Goal: Information Seeking & Learning: Learn about a topic

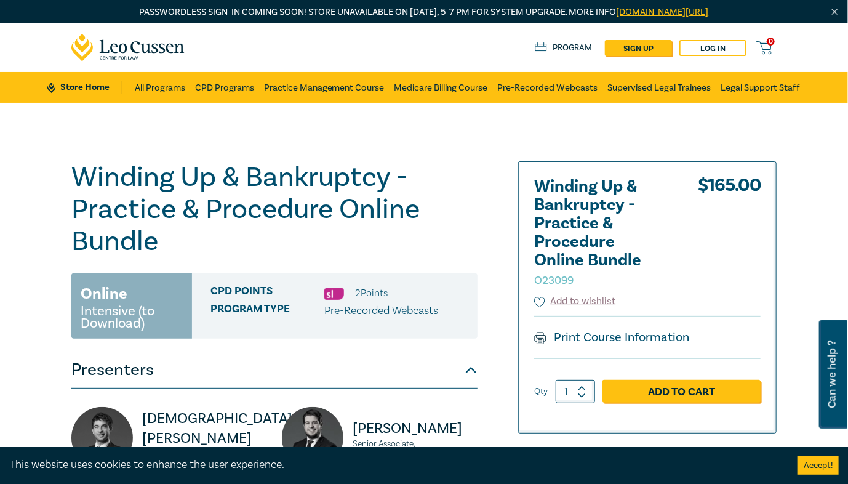
click at [550, 282] on small "O23099" at bounding box center [553, 280] width 39 height 14
copy small "O23099"
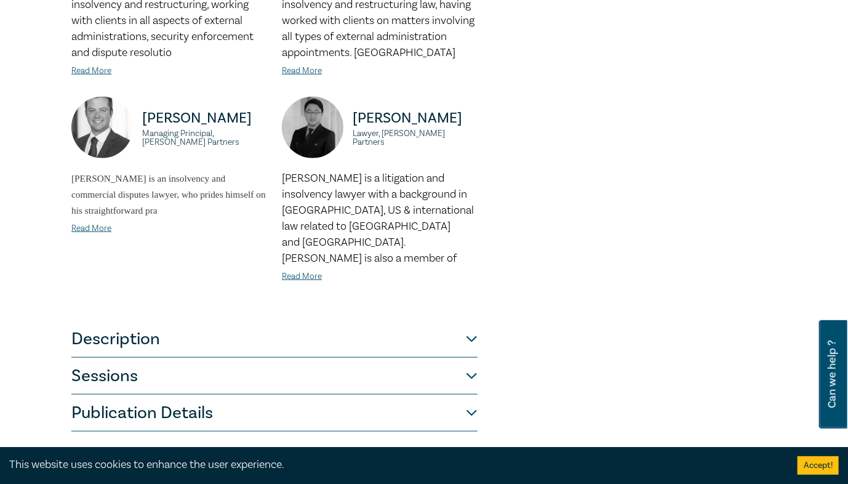
scroll to position [591, 0]
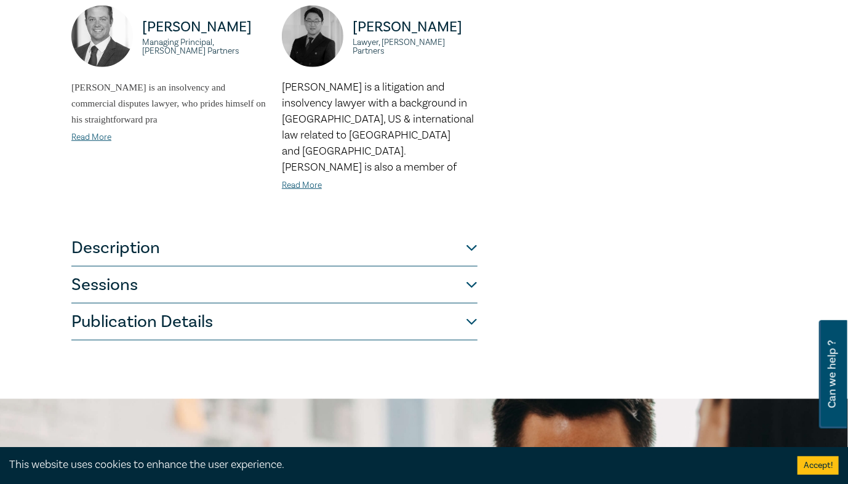
click at [197, 313] on button "Publication Details" at bounding box center [274, 322] width 406 height 37
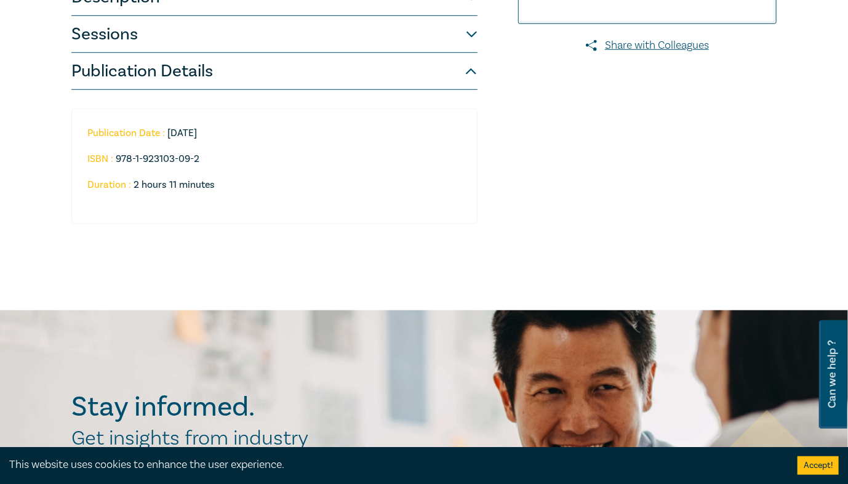
scroll to position [345, 0]
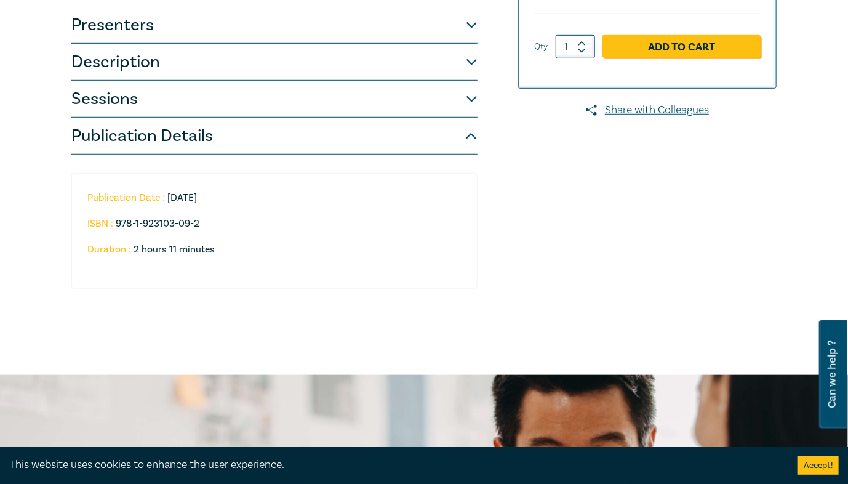
click at [494, 252] on div "Winding Up & Bankruptcy - Practice & Procedure Online Bundle O23099 Online Inte…" at bounding box center [304, 67] width 480 height 500
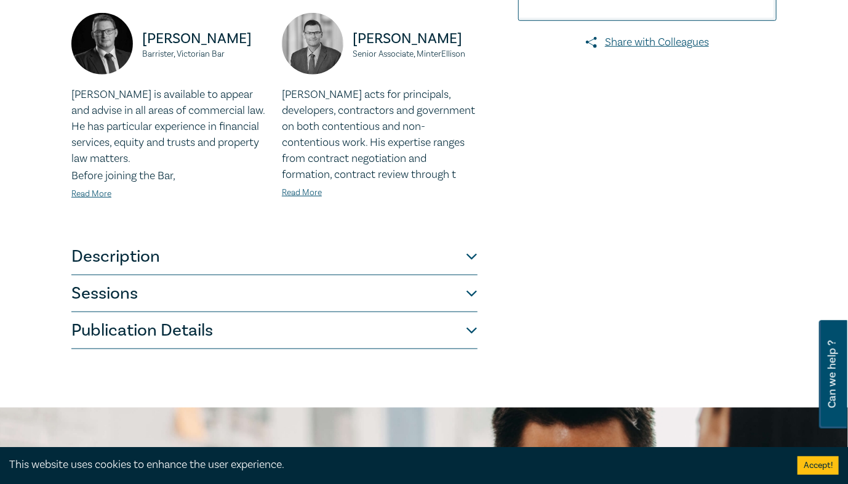
click at [277, 336] on button "Publication Details" at bounding box center [274, 330] width 406 height 37
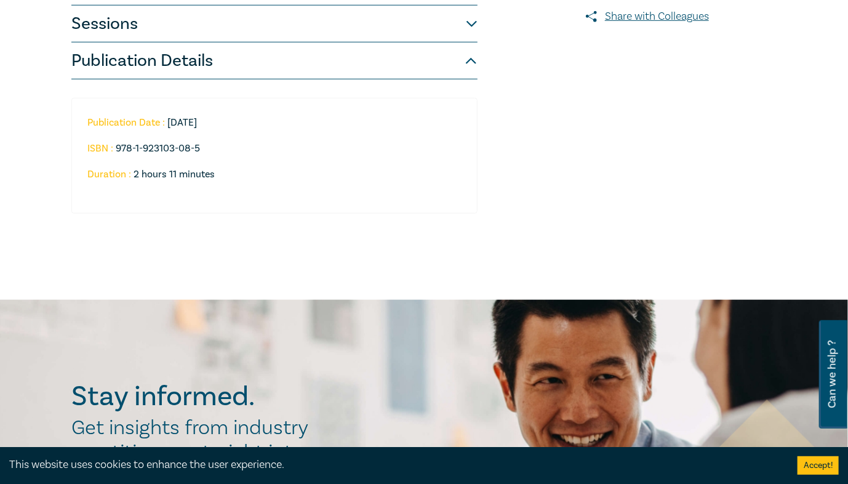
scroll to position [443, 0]
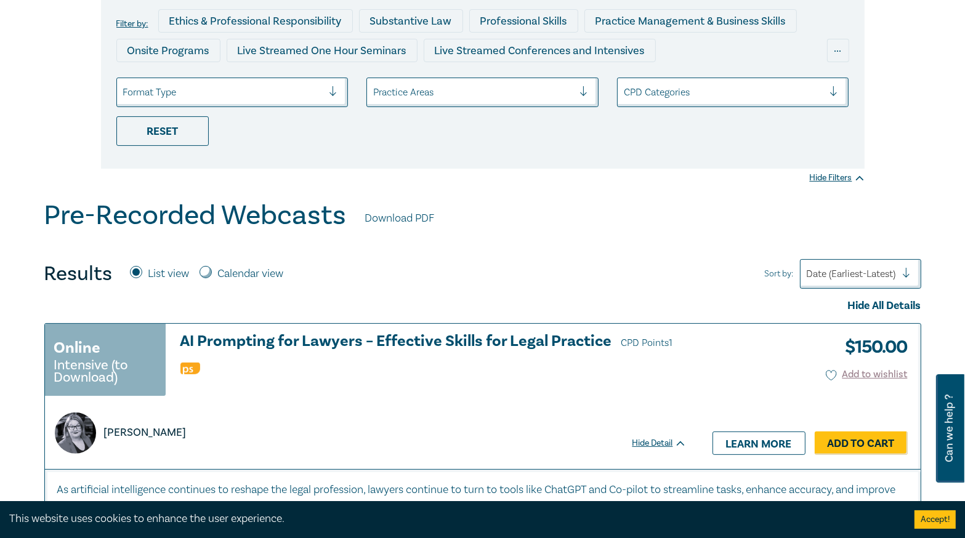
scroll to position [345, 0]
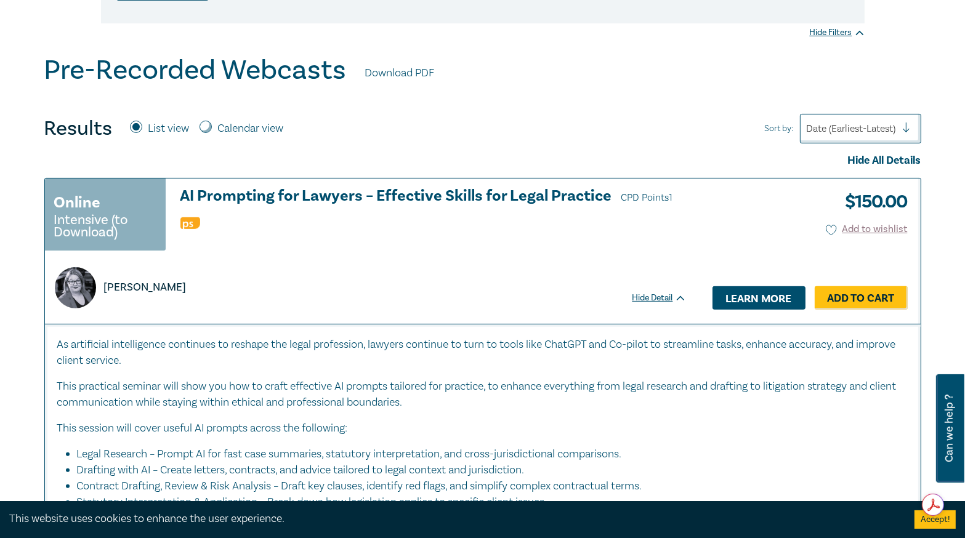
click at [763, 300] on link "Learn more" at bounding box center [758, 297] width 93 height 23
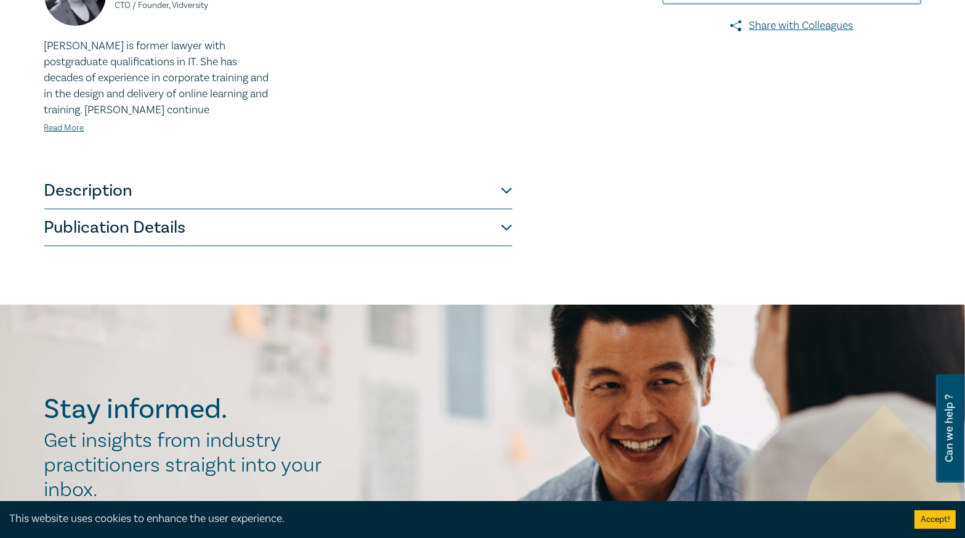
scroll to position [443, 0]
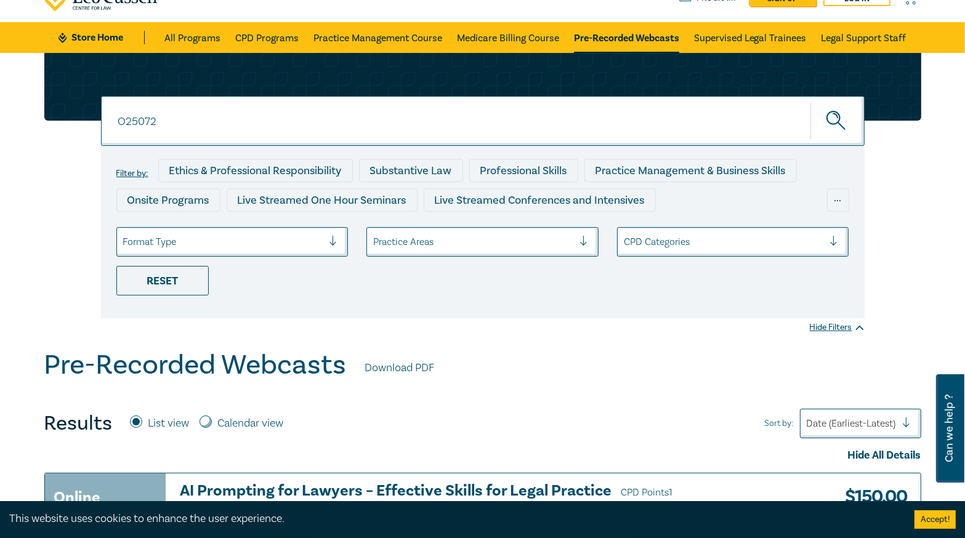
scroll to position [49, 0]
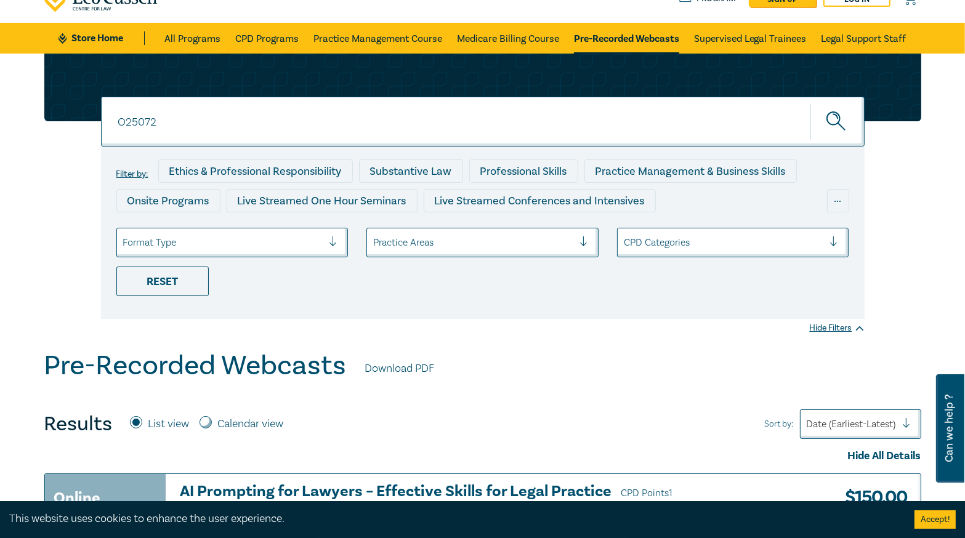
click at [180, 120] on input "O25072" at bounding box center [482, 122] width 763 height 50
type input "O25073"
click at [810, 103] on button "submit" at bounding box center [837, 122] width 54 height 38
